Goal: Transaction & Acquisition: Purchase product/service

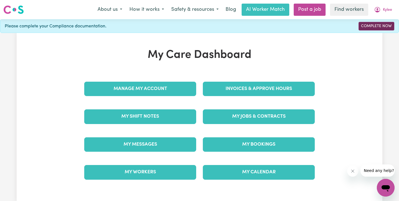
click at [365, 24] on link "Complete Now" at bounding box center [377, 26] width 36 height 9
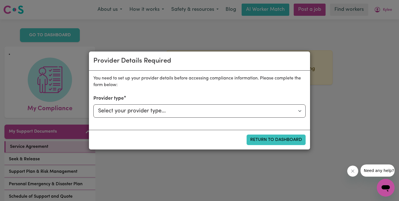
click at [319, 39] on div "Provider Details Required You need to set up your provider details before acces…" at bounding box center [199, 100] width 399 height 201
click at [291, 15] on div "Provider Details Required You need to set up your provider details before acces…" at bounding box center [199, 100] width 399 height 201
click at [280, 140] on button "Return to Dashboard" at bounding box center [276, 140] width 59 height 11
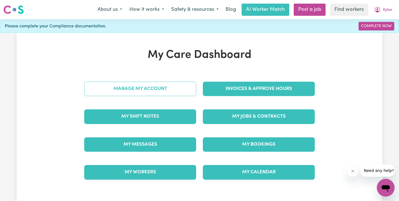
click at [167, 85] on link "Manage My Account" at bounding box center [140, 89] width 112 height 14
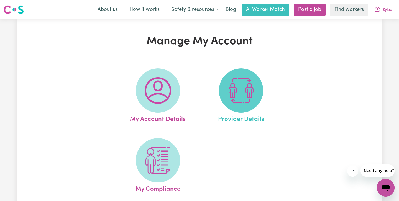
click at [232, 100] on img at bounding box center [241, 90] width 27 height 27
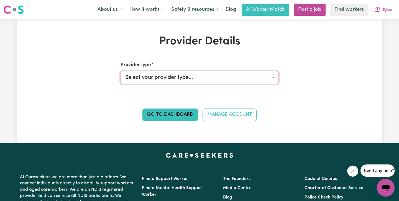
click at [221, 78] on select "Select your provider type... Privately Aged Care / Home Care Package NDIS Fundi…" at bounding box center [200, 77] width 158 height 13
select select "NDIS_FUNDING_PLAN_MANAGED"
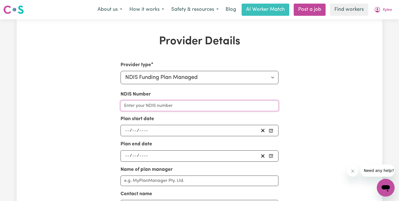
click at [164, 107] on input "NDIS Number" at bounding box center [200, 106] width 158 height 11
type input "123456789"
click at [129, 130] on input "number" at bounding box center [127, 130] width 5 height 7
click at [331, 92] on div "Provider Details Provider type Select your provider type... Privately Aged Care…" at bounding box center [200, 175] width 366 height 280
click at [125, 131] on input "number" at bounding box center [127, 130] width 5 height 7
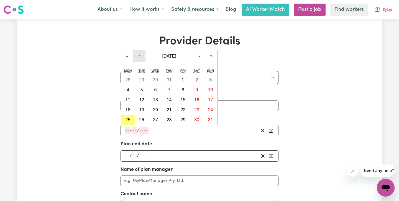
click at [140, 57] on button "‹" at bounding box center [139, 56] width 12 height 12
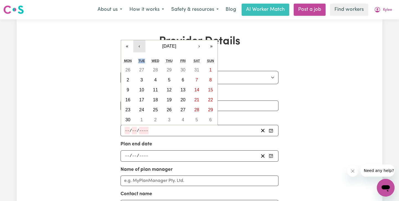
click at [140, 57] on div "Tue" at bounding box center [142, 61] width 14 height 8
click at [139, 48] on button "‹" at bounding box center [139, 46] width 12 height 12
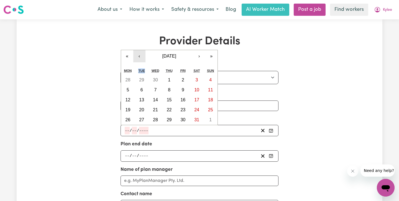
click at [140, 57] on button "‹" at bounding box center [139, 56] width 12 height 12
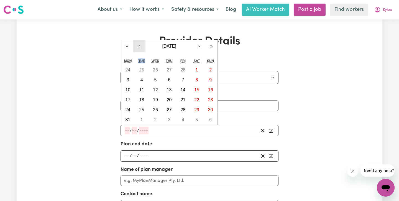
click at [140, 48] on button "‹" at bounding box center [139, 46] width 12 height 12
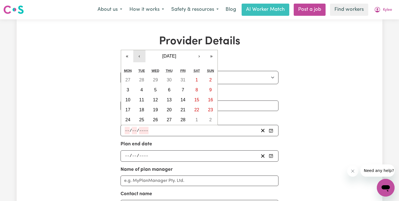
click at [140, 48] on h1 "Provider Details" at bounding box center [199, 41] width 237 height 13
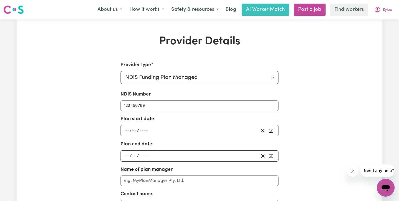
click at [130, 128] on div "/ /" at bounding box center [191, 130] width 135 height 7
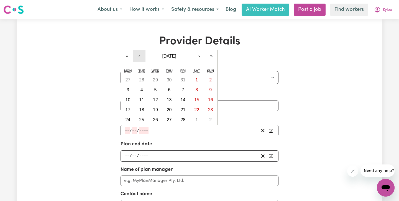
click at [140, 58] on button "‹" at bounding box center [139, 56] width 12 height 12
click at [185, 79] on button "3" at bounding box center [183, 80] width 14 height 10
type input "[DATE]"
type input "3"
type input "1"
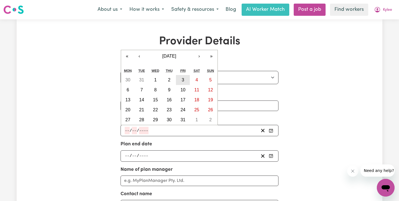
type input "2025"
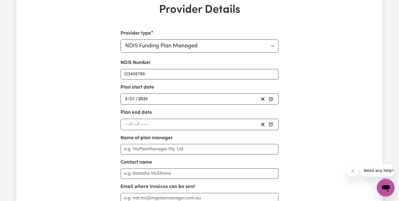
scroll to position [33, 0]
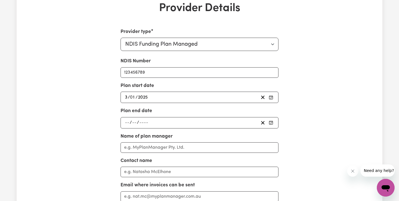
click at [125, 121] on input "number" at bounding box center [127, 122] width 5 height 7
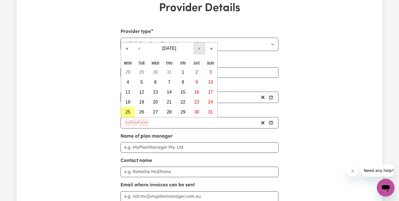
click at [199, 50] on button "›" at bounding box center [199, 48] width 12 height 12
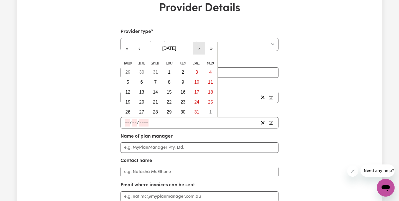
click at [199, 50] on button "›" at bounding box center [199, 48] width 12 height 12
click at [138, 46] on button "‹" at bounding box center [139, 48] width 12 height 12
click at [197, 69] on button "3" at bounding box center [197, 72] width 14 height 10
type input "[DATE]"
type input "3"
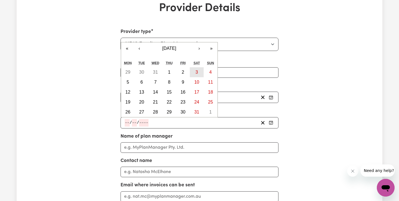
type input "1"
type input "2026"
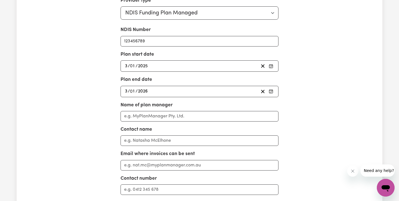
scroll to position [71, 0]
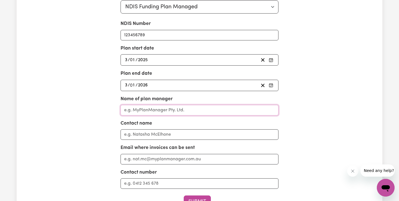
click at [155, 109] on input "Name of plan manager" at bounding box center [200, 110] width 158 height 11
type input "My Plan Manager"
type input "[PERSON_NAME]"
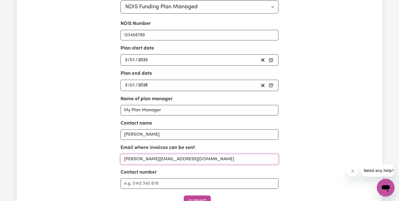
type input "[PERSON_NAME][EMAIL_ADDRESS][DOMAIN_NAME]"
click at [129, 185] on input "Contact number" at bounding box center [200, 183] width 158 height 11
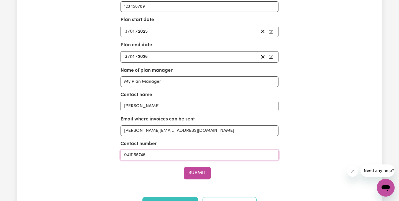
scroll to position [101, 0]
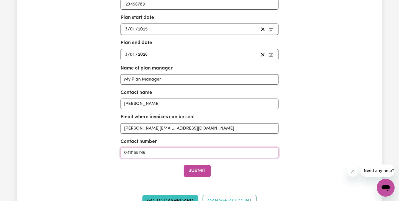
drag, startPoint x: 153, startPoint y: 153, endPoint x: 73, endPoint y: 152, distance: 80.6
click at [73, 152] on div "Provider Details Provider type Select your provider type... Privately Aged Care…" at bounding box center [200, 74] width 366 height 280
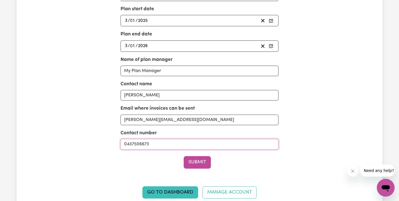
scroll to position [110, 0]
type input "0437506673"
click at [196, 161] on button "Submit" at bounding box center [197, 162] width 27 height 12
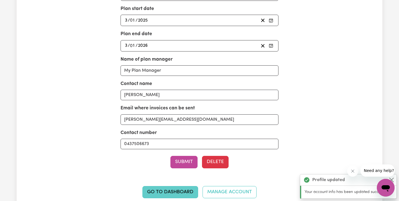
click at [183, 194] on link "Go to Dashboard" at bounding box center [170, 192] width 56 height 12
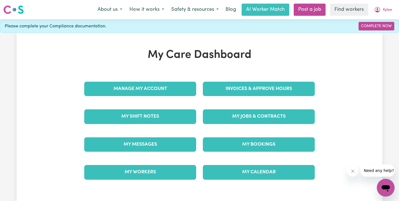
click at [380, 31] on div "Please complete your Compliance documentation. Complete Now" at bounding box center [199, 26] width 399 height 14
click at [380, 29] on link "Complete Now" at bounding box center [377, 26] width 36 height 9
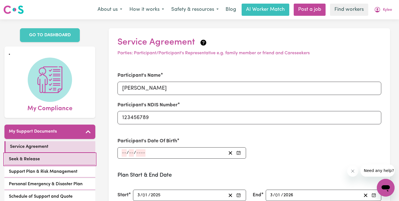
click at [37, 160] on span "Seek & Release" at bounding box center [24, 159] width 31 height 7
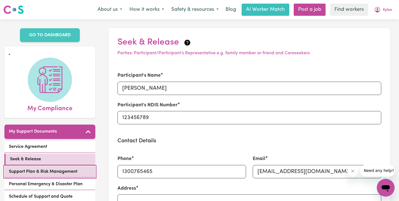
click at [38, 170] on span "Support Plan & Risk Management" at bounding box center [43, 171] width 68 height 7
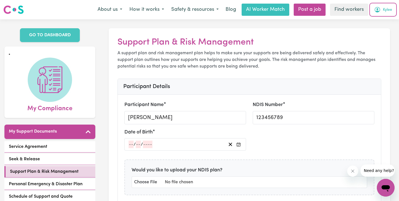
click at [387, 8] on span "Kylee" at bounding box center [387, 10] width 9 height 6
click at [386, 20] on link "My Dashboard" at bounding box center [374, 21] width 44 height 11
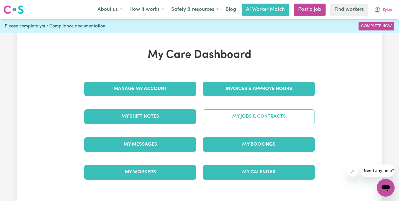
click at [237, 119] on link "My Jobs & Contracts" at bounding box center [259, 116] width 112 height 14
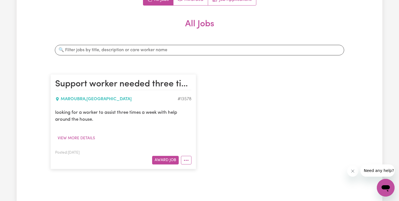
scroll to position [120, 0]
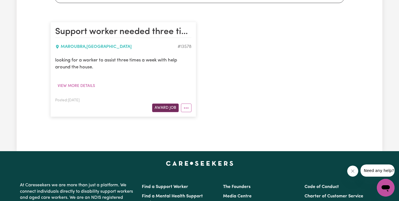
click at [167, 107] on button "Award Job" at bounding box center [165, 108] width 27 height 9
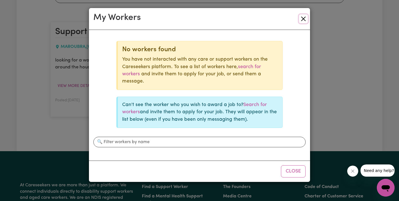
click at [304, 17] on button "Close" at bounding box center [303, 18] width 9 height 9
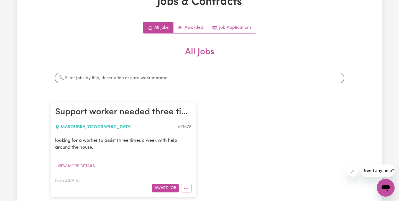
scroll to position [0, 0]
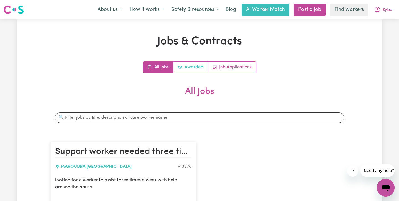
click at [183, 69] on link "Awarded" at bounding box center [190, 67] width 35 height 11
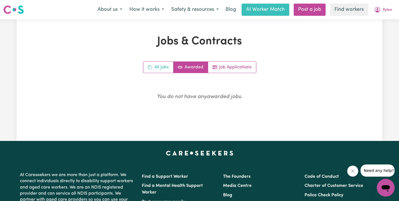
click at [162, 66] on link "All Jobs" at bounding box center [158, 67] width 30 height 11
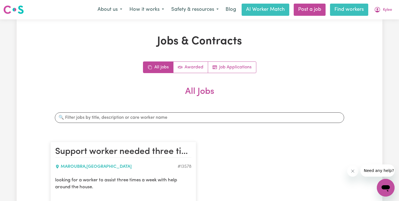
click at [362, 10] on link "Find workers" at bounding box center [349, 10] width 38 height 12
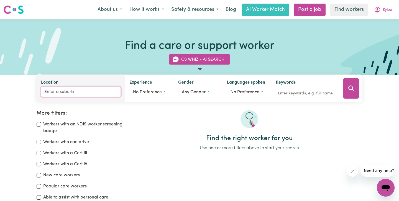
click at [86, 91] on input "Location" at bounding box center [81, 92] width 80 height 10
type input "wagga"
type input "wagga WAGGA, [GEOGRAPHIC_DATA], 2650"
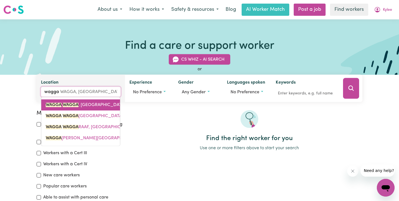
click at [89, 104] on span "WAGGA WAGGA , [GEOGRAPHIC_DATA], 2650" at bounding box center [92, 105] width 92 height 4
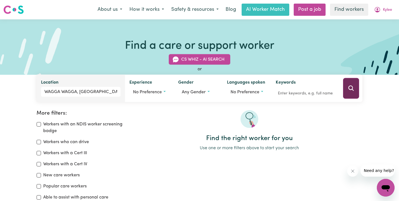
click at [346, 90] on button "Search" at bounding box center [351, 88] width 16 height 21
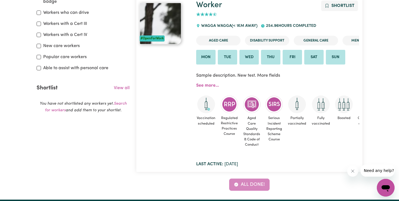
scroll to position [108, 0]
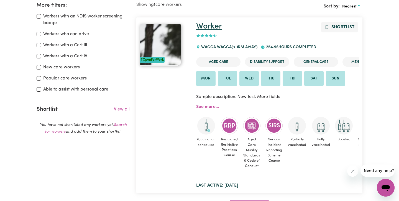
click at [214, 27] on link "Worker" at bounding box center [209, 26] width 26 height 8
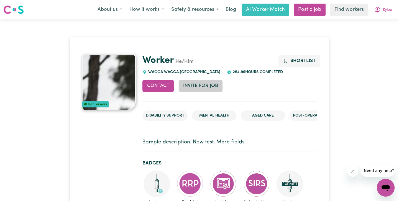
click at [201, 89] on button "Invite for Job" at bounding box center [200, 86] width 44 height 12
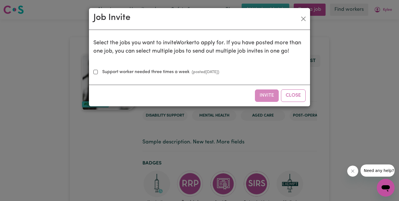
click at [136, 75] on label "Support worker needed three times a week (posted [DATE] )" at bounding box center [159, 72] width 119 height 7
click at [98, 74] on input "Support worker needed three times a week (posted [DATE] )" at bounding box center [95, 72] width 4 height 4
checkbox input "true"
click at [264, 93] on button "Invite" at bounding box center [267, 95] width 24 height 12
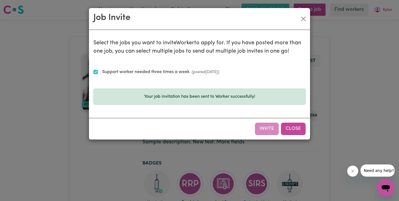
click at [285, 125] on button "Close" at bounding box center [293, 129] width 25 height 12
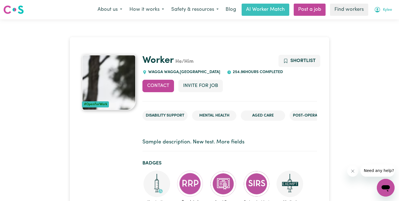
click at [385, 14] on button "Kylee" at bounding box center [382, 10] width 25 height 12
click at [384, 19] on link "My Dashboard" at bounding box center [374, 21] width 44 height 11
